Goal: Task Accomplishment & Management: Use online tool/utility

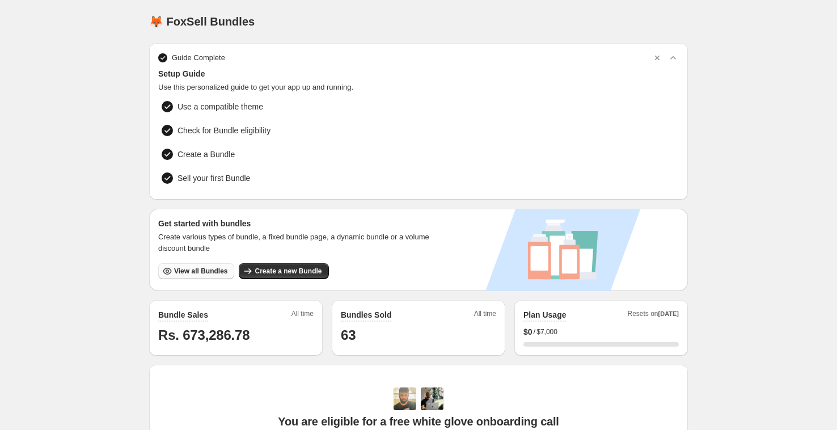
click at [171, 272] on icon "button" at bounding box center [167, 270] width 11 height 11
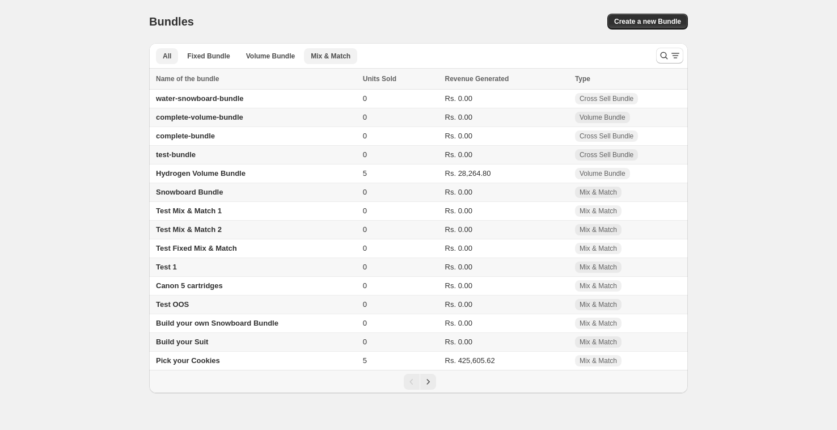
click at [333, 53] on span "Mix & Match" at bounding box center [331, 56] width 40 height 9
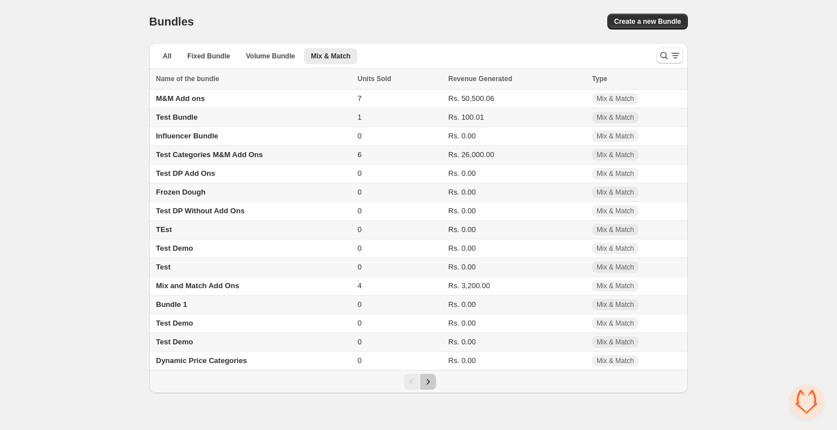
click at [427, 385] on icon "Next" at bounding box center [427, 381] width 11 height 11
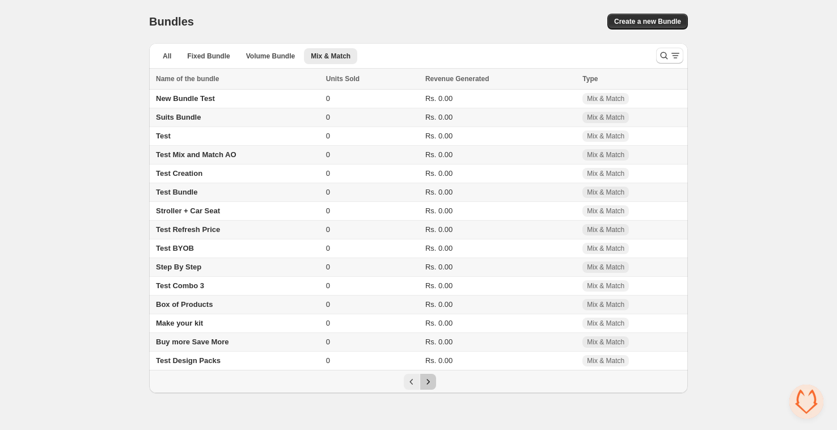
click at [427, 385] on icon "Next" at bounding box center [427, 381] width 11 height 11
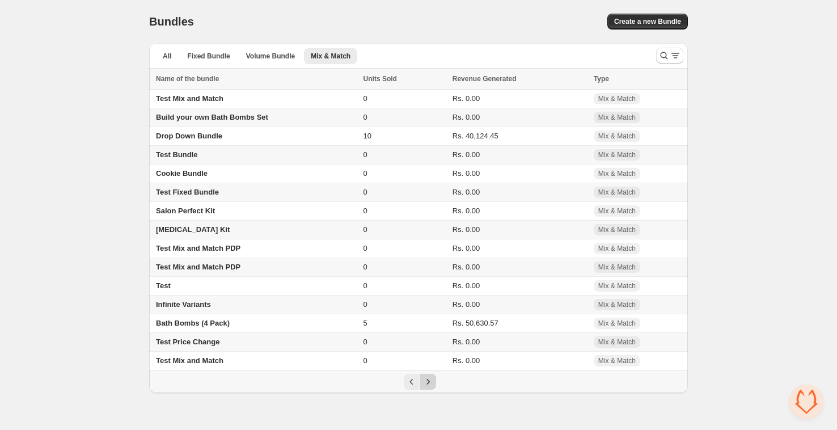
click at [427, 385] on icon "Next" at bounding box center [427, 381] width 11 height 11
click at [427, 385] on body "Home Bundles Analytics Plan and Billing Bundles. This page is ready Bundles Cre…" at bounding box center [418, 215] width 837 height 430
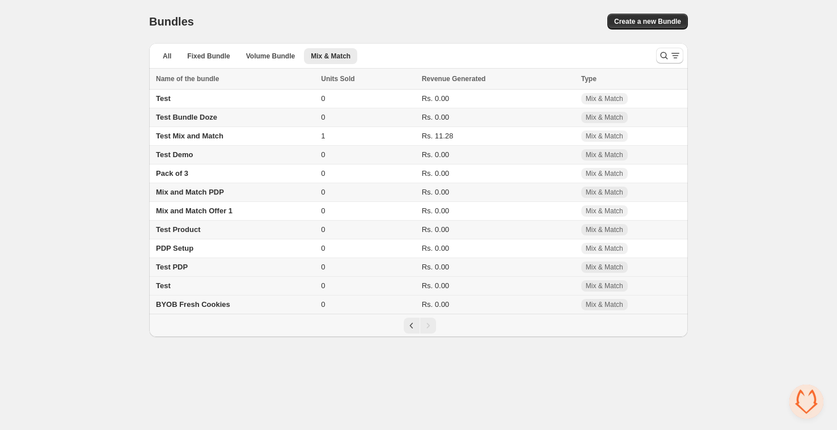
click at [186, 286] on td "Test" at bounding box center [233, 286] width 168 height 19
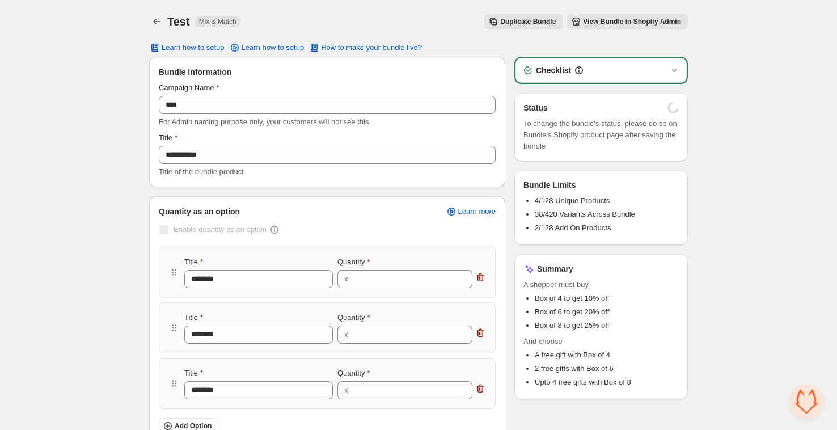
drag, startPoint x: 346, startPoint y: 234, endPoint x: 355, endPoint y: 235, distance: 9.1
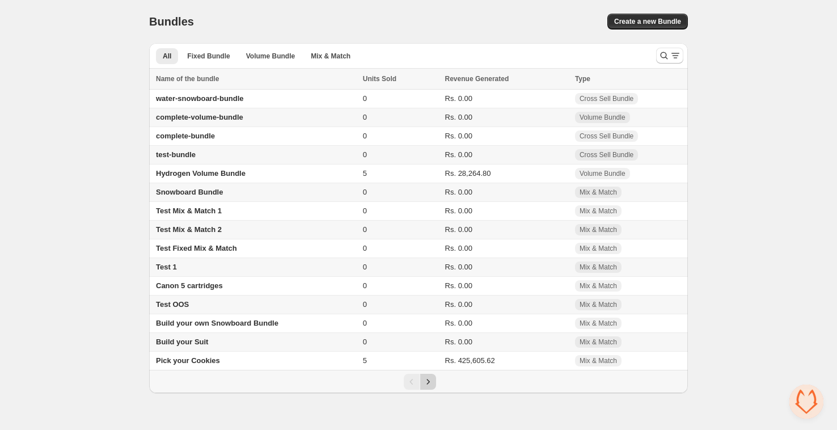
click at [433, 389] on button "Next" at bounding box center [428, 382] width 16 height 16
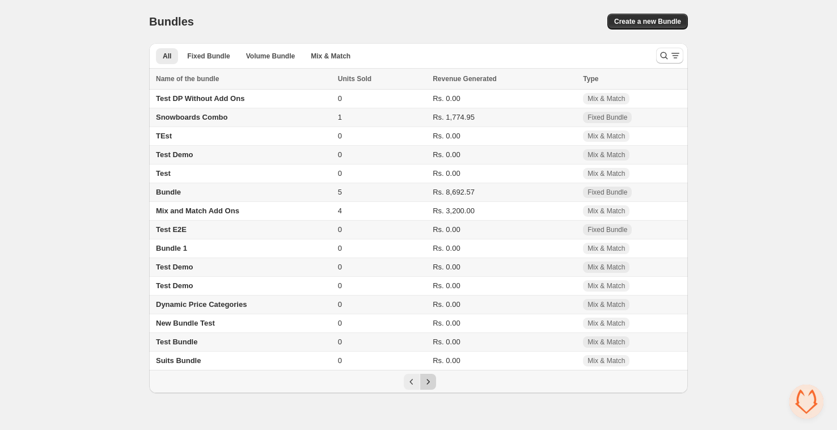
click at [433, 389] on button "Next" at bounding box center [428, 382] width 16 height 16
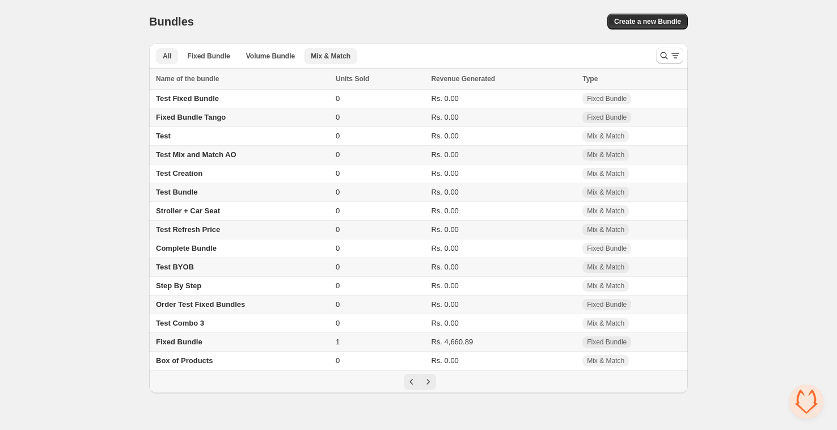
click at [329, 52] on span "Mix & Match" at bounding box center [331, 56] width 40 height 9
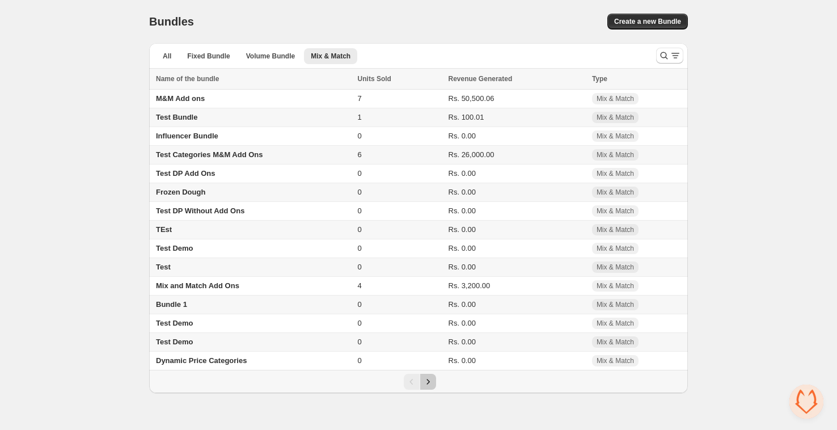
click at [432, 387] on icon "Next" at bounding box center [427, 381] width 11 height 11
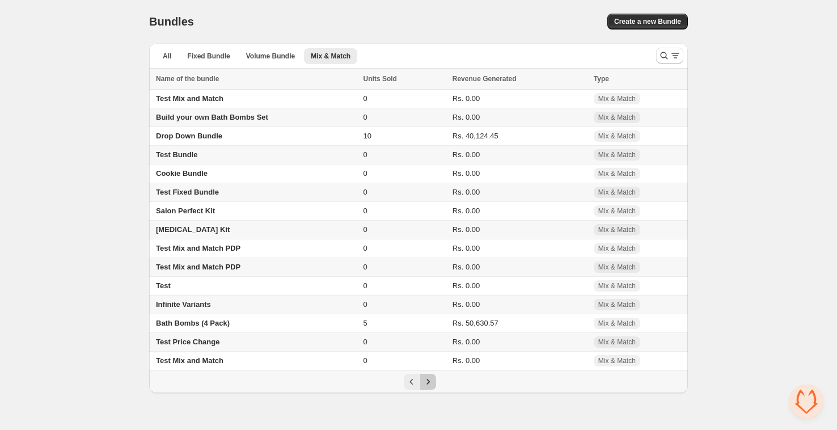
click at [432, 387] on icon "Next" at bounding box center [427, 381] width 11 height 11
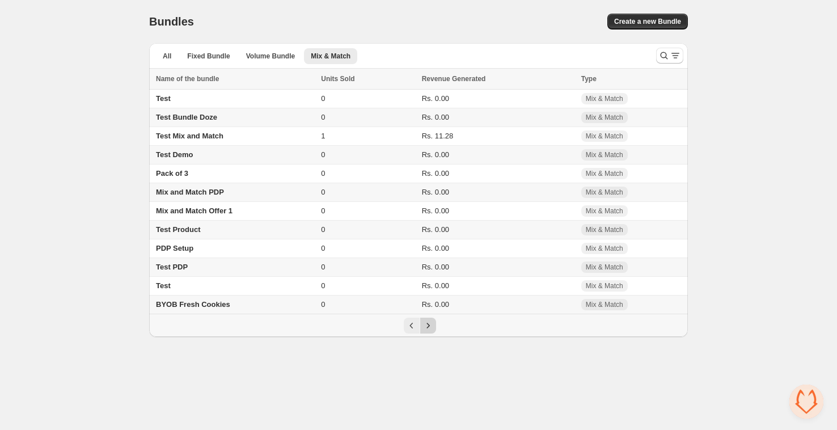
click at [432, 390] on body "Home Bundles Analytics Plan and Billing Bundles. This page is ready Bundles Cre…" at bounding box center [418, 215] width 837 height 430
click at [404, 326] on button "Previous" at bounding box center [412, 326] width 16 height 16
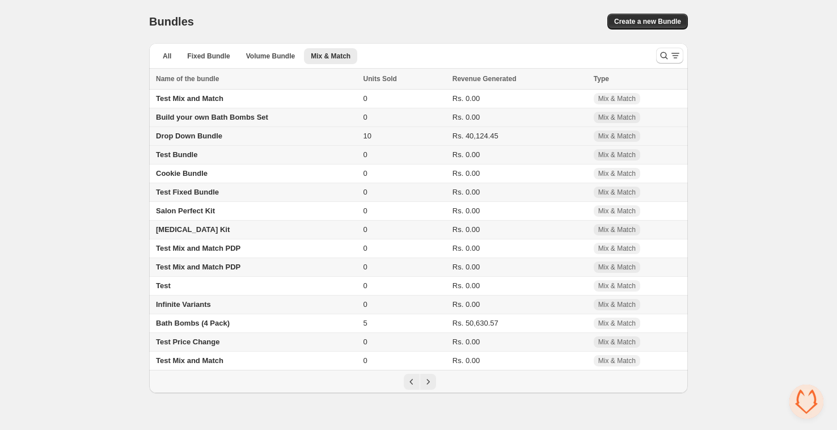
click at [222, 140] on span "Drop Down Bundle" at bounding box center [189, 136] width 66 height 9
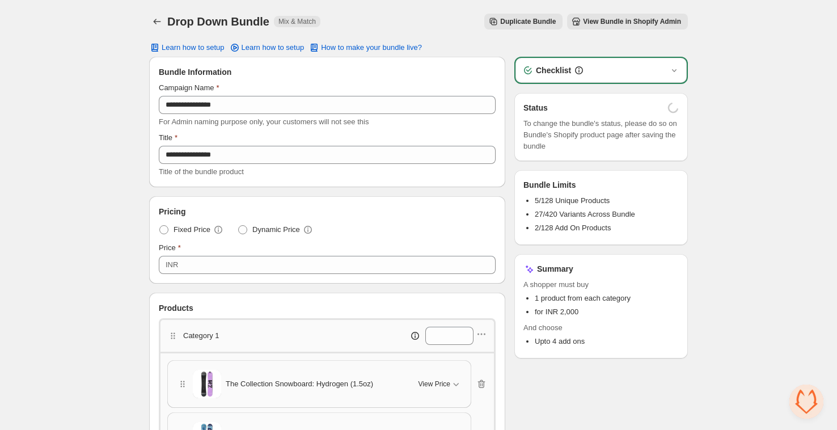
click at [585, 22] on span "View Bundle in Shopify Admin" at bounding box center [632, 21] width 98 height 9
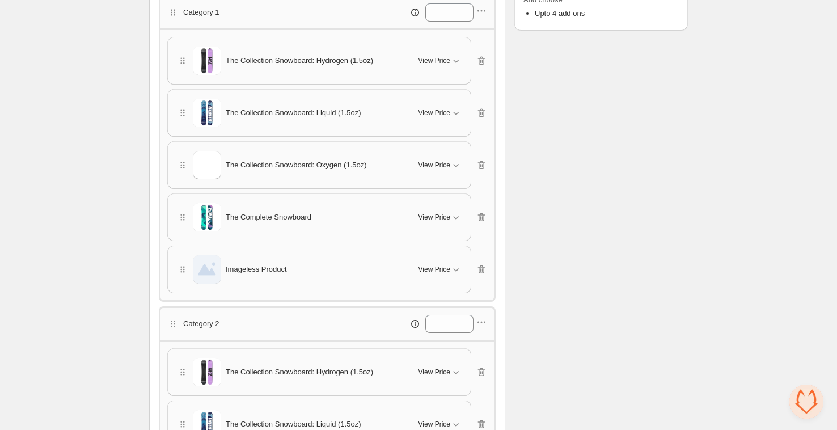
scroll to position [336, 0]
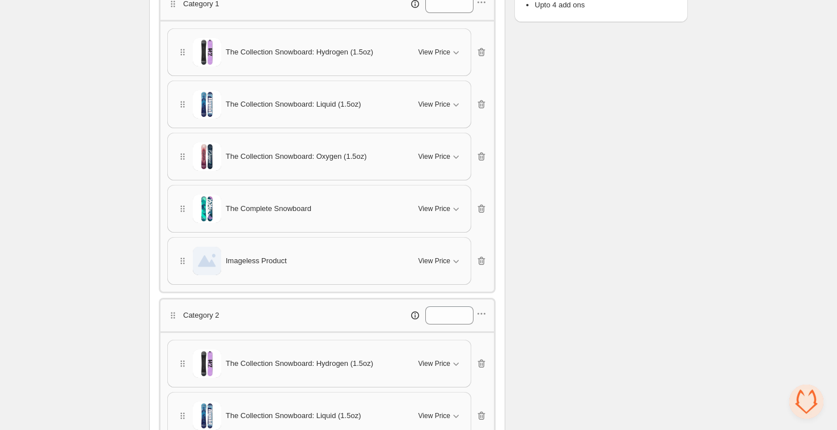
click at [435, 218] on div "The Complete Snowboard View Price" at bounding box center [319, 209] width 285 height 28
click at [434, 207] on span "View Price" at bounding box center [435, 208] width 32 height 9
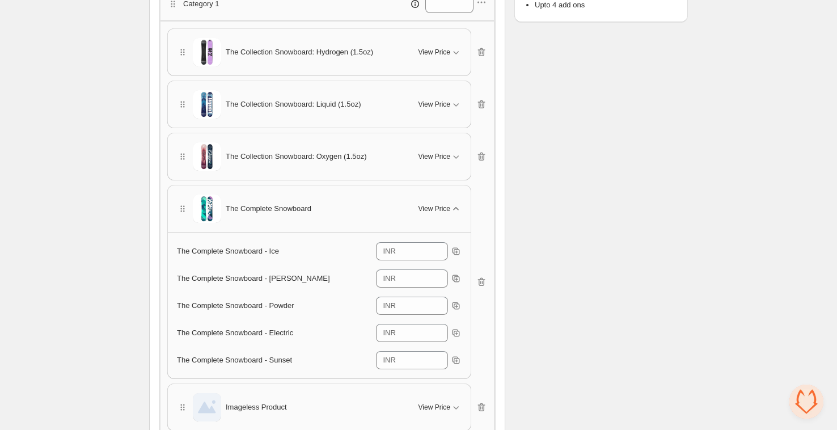
click at [434, 207] on span "View Price" at bounding box center [435, 208] width 32 height 9
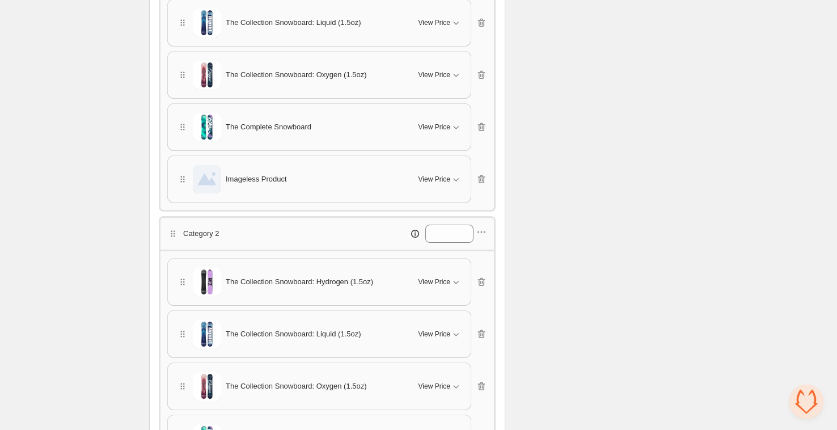
scroll to position [559, 0]
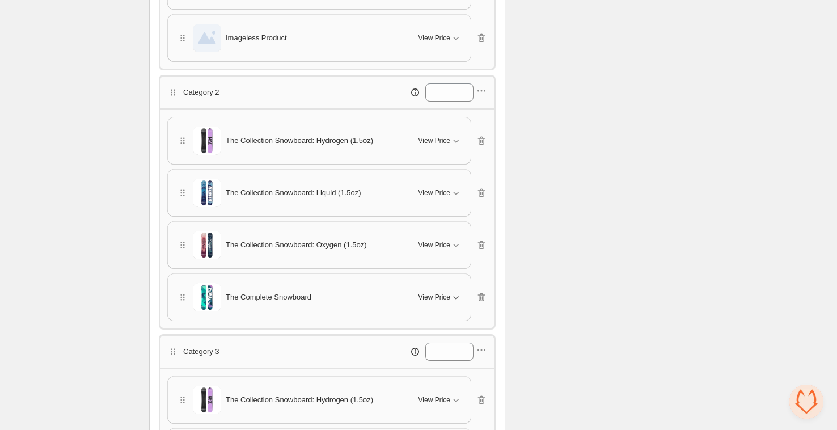
click at [432, 293] on span "View Price" at bounding box center [435, 297] width 32 height 9
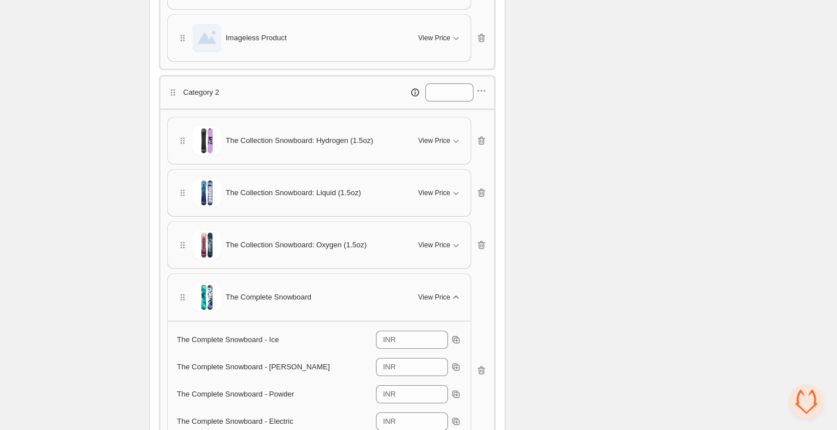
click at [432, 293] on span "View Price" at bounding box center [435, 297] width 32 height 9
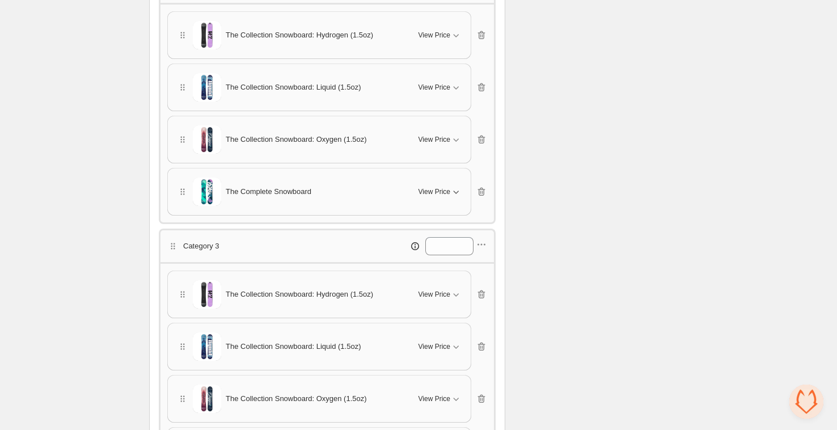
scroll to position [880, 0]
